Goal: Transaction & Acquisition: Subscribe to service/newsletter

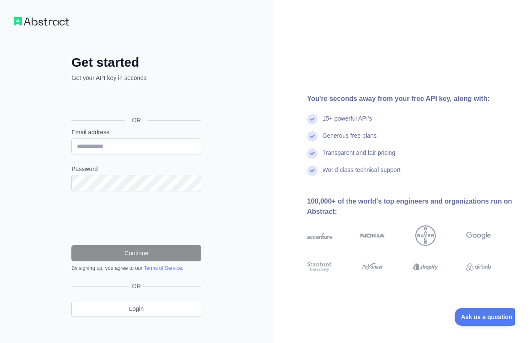
click at [137, 103] on div "Sign in with Google. Opens in new tab" at bounding box center [135, 100] width 128 height 19
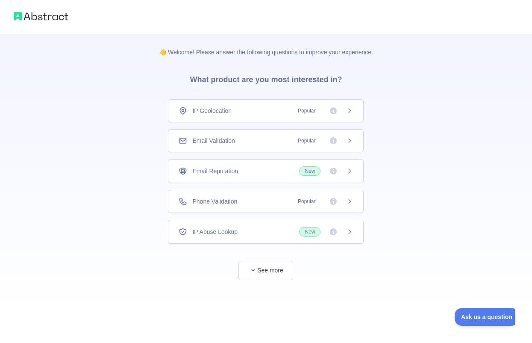
click at [350, 139] on icon at bounding box center [350, 141] width 2 height 4
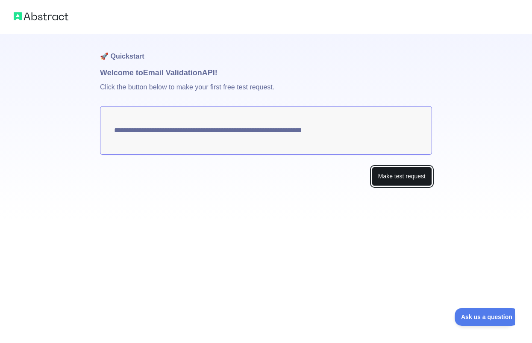
click at [398, 180] on button "Make test request" at bounding box center [402, 176] width 60 height 19
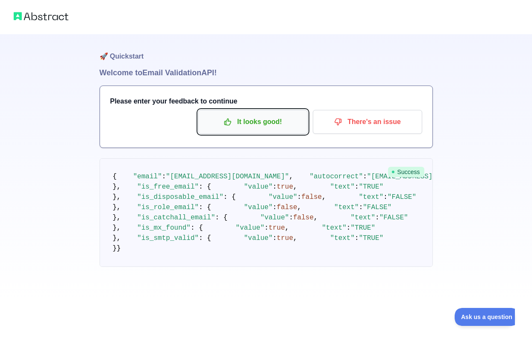
click at [261, 123] on p "It looks good!" at bounding box center [253, 122] width 97 height 15
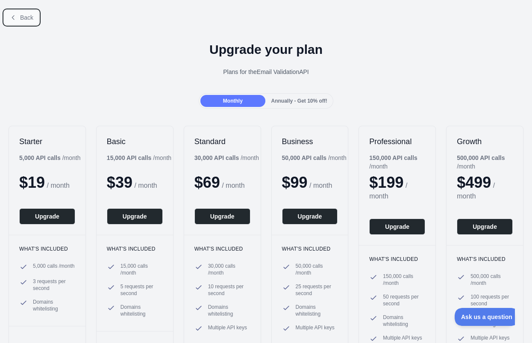
click at [15, 18] on icon at bounding box center [13, 17] width 7 height 7
